Goal: Information Seeking & Learning: Learn about a topic

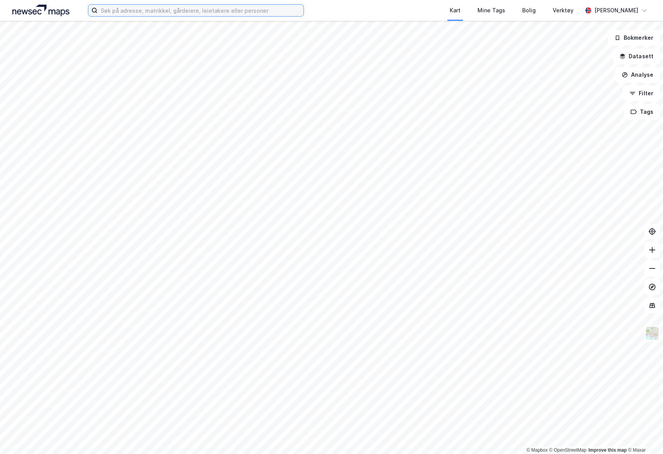
click at [258, 14] on input at bounding box center [201, 11] width 206 height 12
click at [345, 8] on div "Kart Mine Tags Bolig Verktøy" at bounding box center [461, 10] width 241 height 21
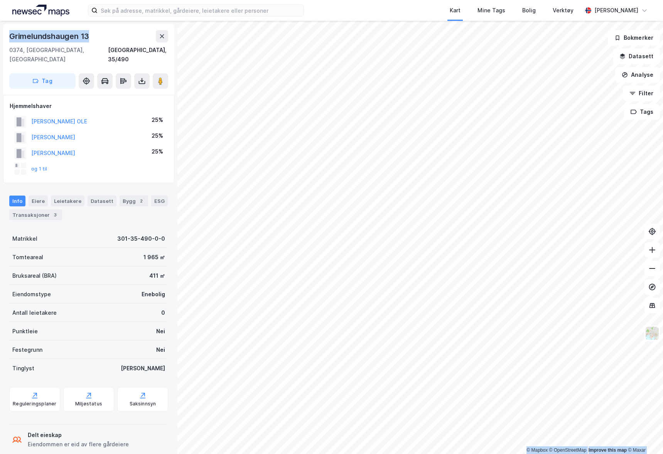
drag, startPoint x: 108, startPoint y: 33, endPoint x: -13, endPoint y: 38, distance: 120.5
click at [0, 38] on html "Kart Mine Tags Bolig Verktøy [PERSON_NAME] © Mapbox © OpenStreetMap Improve thi…" at bounding box center [331, 227] width 663 height 454
copy div "© Mapbox © OpenStreetMap Improve this map © Maxar [STREET_ADDRESS]"
